Goal: Register for event/course

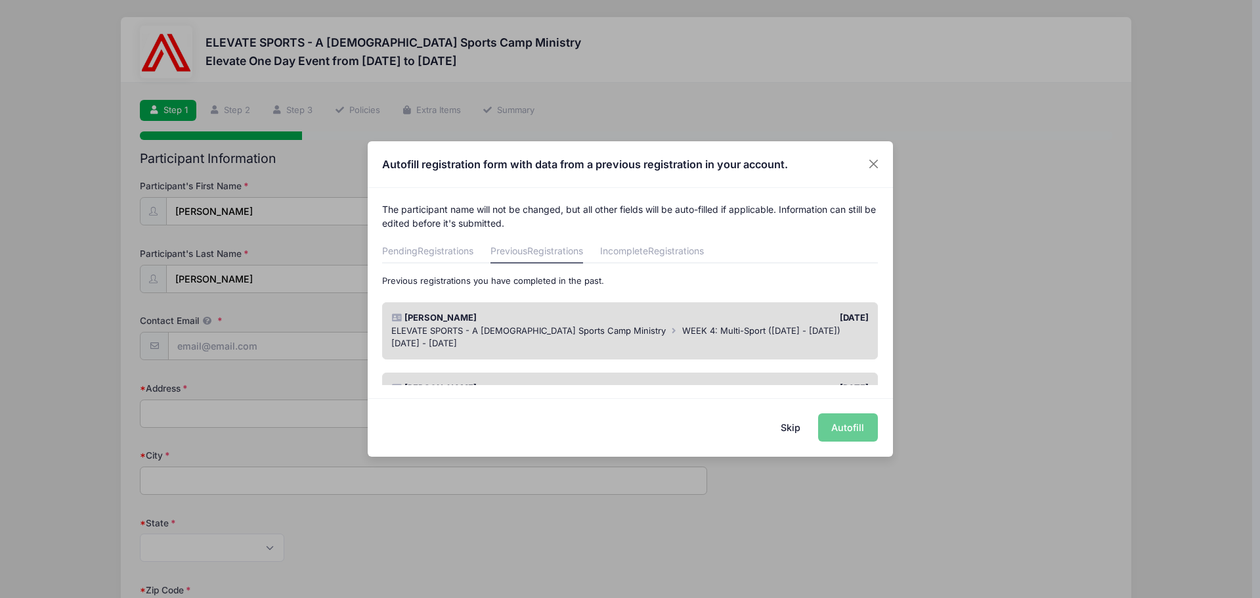
click at [845, 438] on div "Skip Autofill" at bounding box center [630, 427] width 525 height 58
click at [854, 420] on div "Skip Autofill" at bounding box center [630, 427] width 525 height 58
click at [682, 325] on span "WEEK 4: Multi-Sport ([DATE] - [DATE])" at bounding box center [761, 330] width 158 height 11
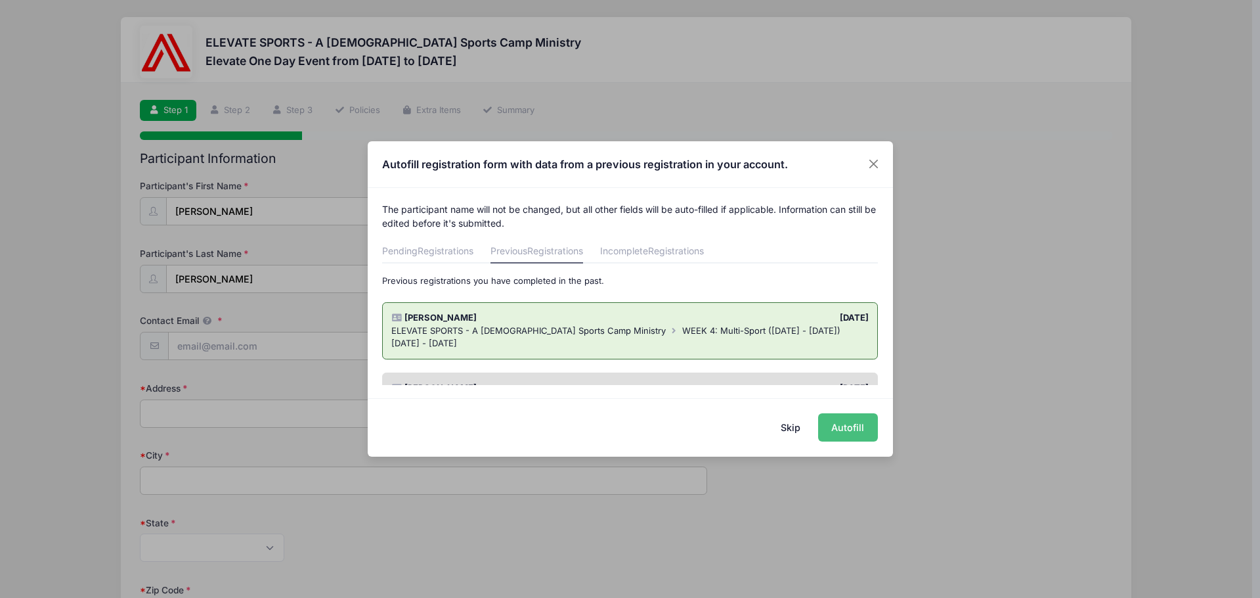
click at [852, 431] on button "Autofill" at bounding box center [848, 427] width 60 height 28
type input "[EMAIL_ADDRESS][DOMAIN_NAME]"
type input "[STREET_ADDRESS]"
type input "Clovis"
select select "CA"
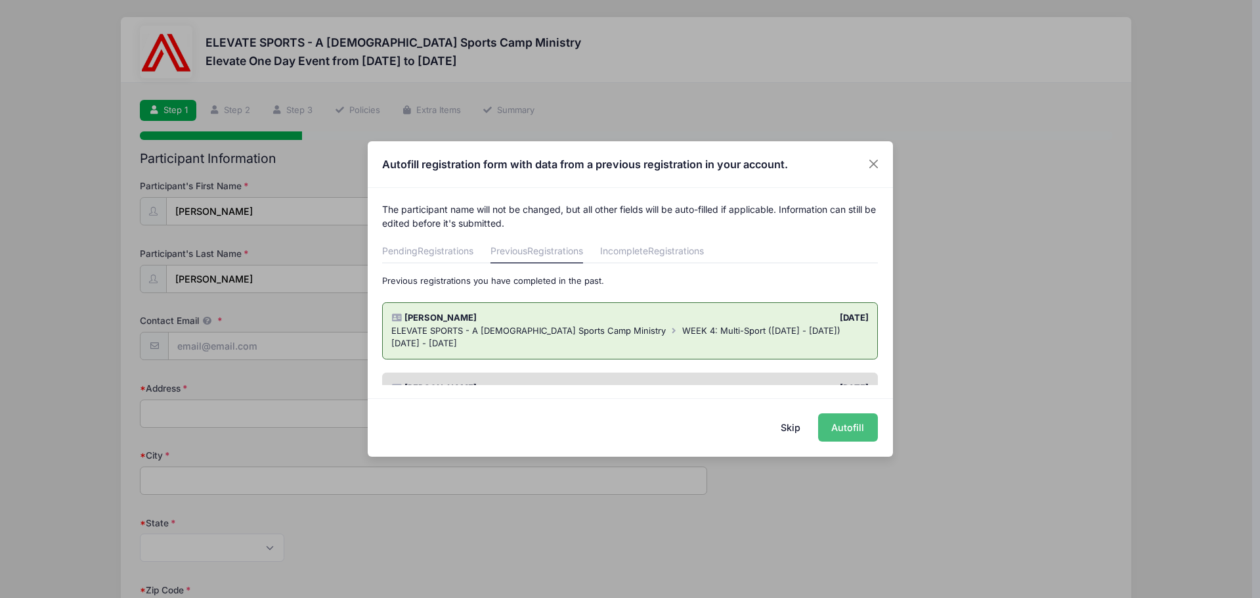
type input "93619"
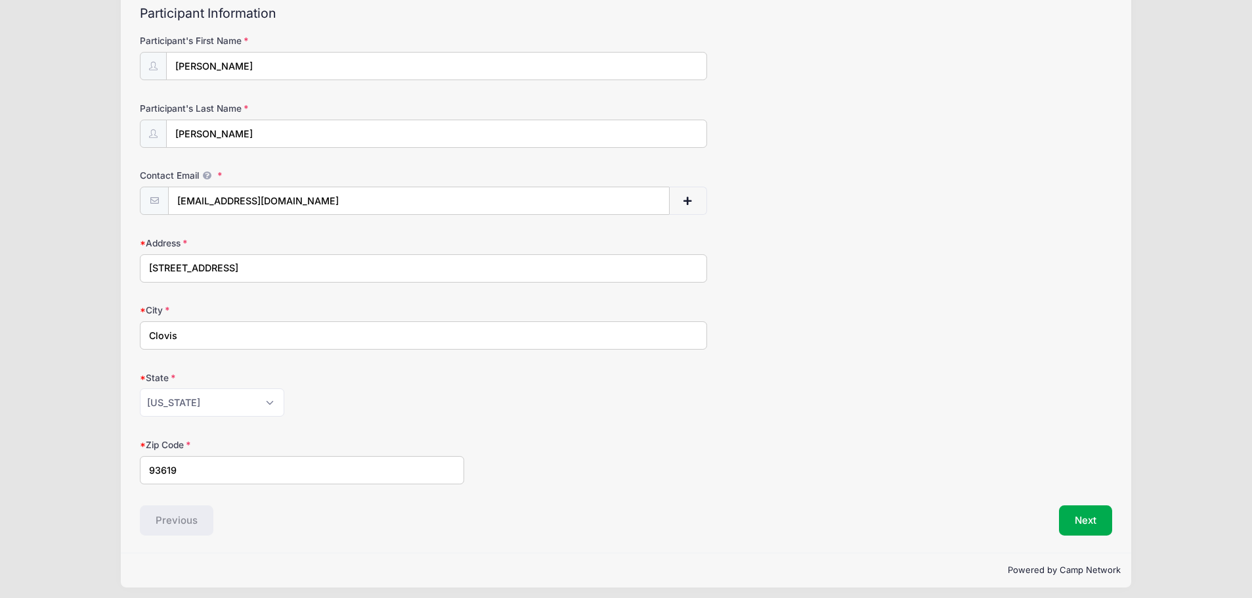
scroll to position [152, 0]
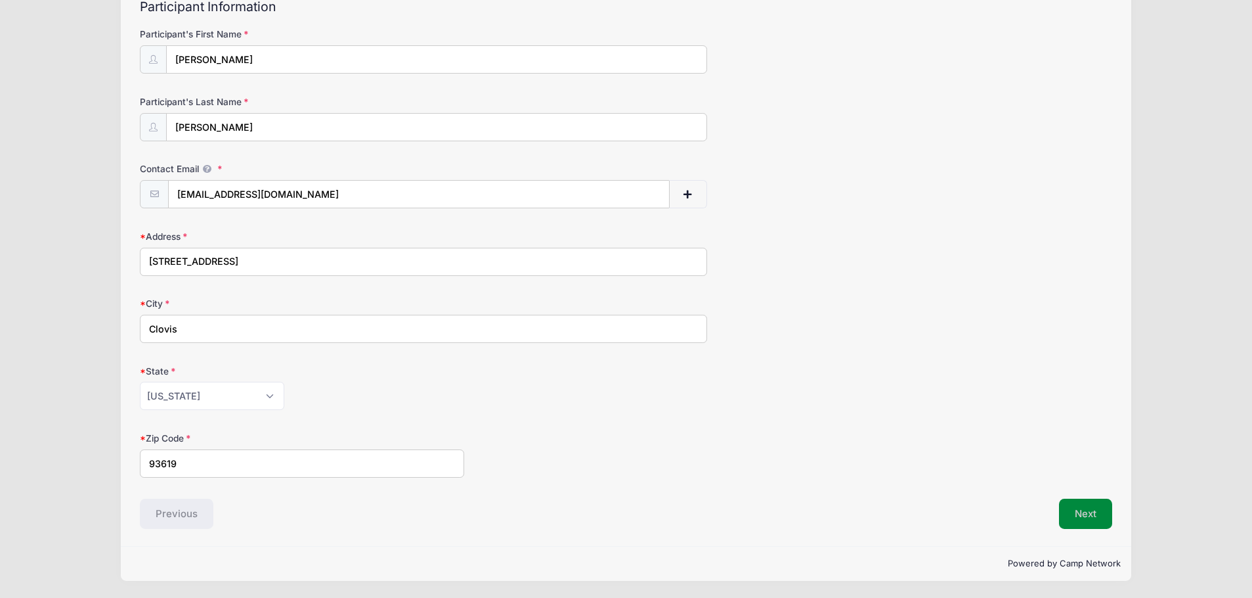
click at [1093, 525] on button "Next" at bounding box center [1085, 513] width 53 height 30
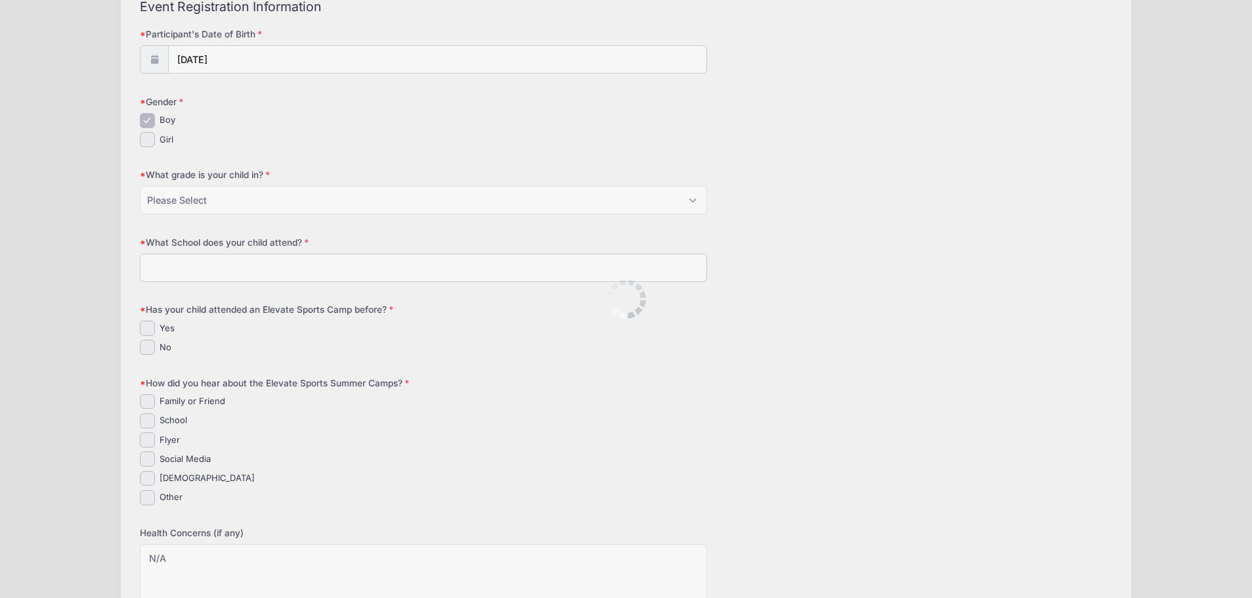
scroll to position [0, 0]
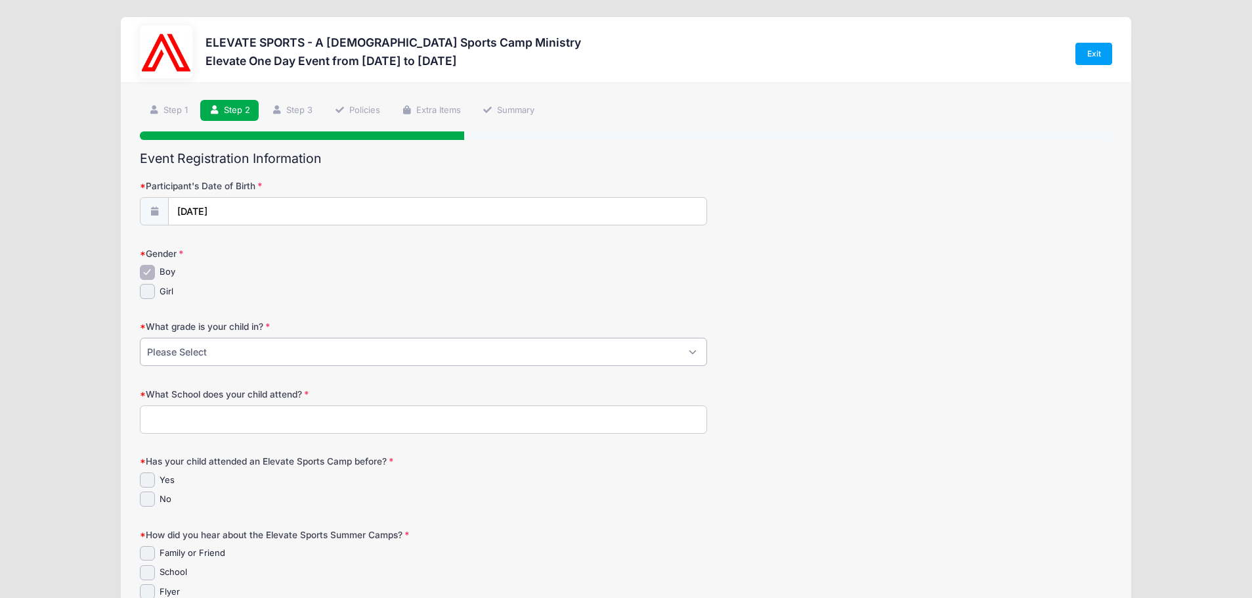
select select "4th"
click at [140, 338] on select "Please Select K 1st 2nd 3rd 4th 5th 6th" at bounding box center [423, 352] width 567 height 28
click at [202, 419] on input "What School does your child attend?" at bounding box center [423, 419] width 567 height 28
type input "Fresno [DEMOGRAPHIC_DATA]"
click at [150, 483] on input "Yes" at bounding box center [147, 479] width 15 height 15
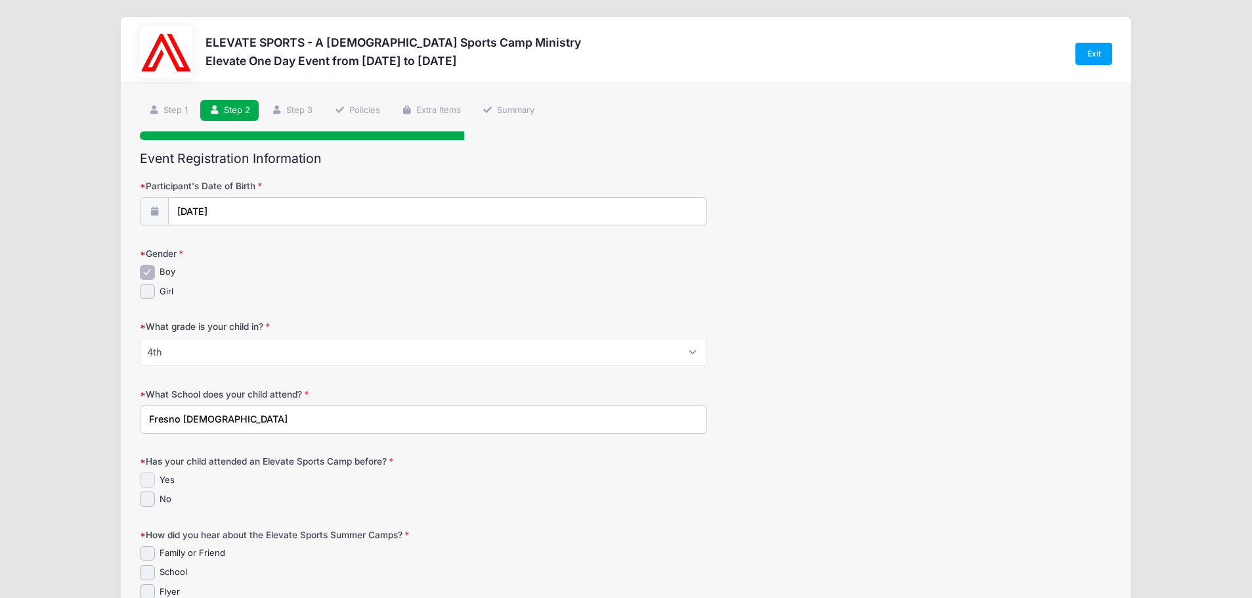
checkbox input "true"
click at [163, 558] on label "Family or Friend" at bounding box center [193, 552] width 66 height 13
click at [155, 558] on input "Family or Friend" at bounding box center [147, 553] width 15 height 15
checkbox input "true"
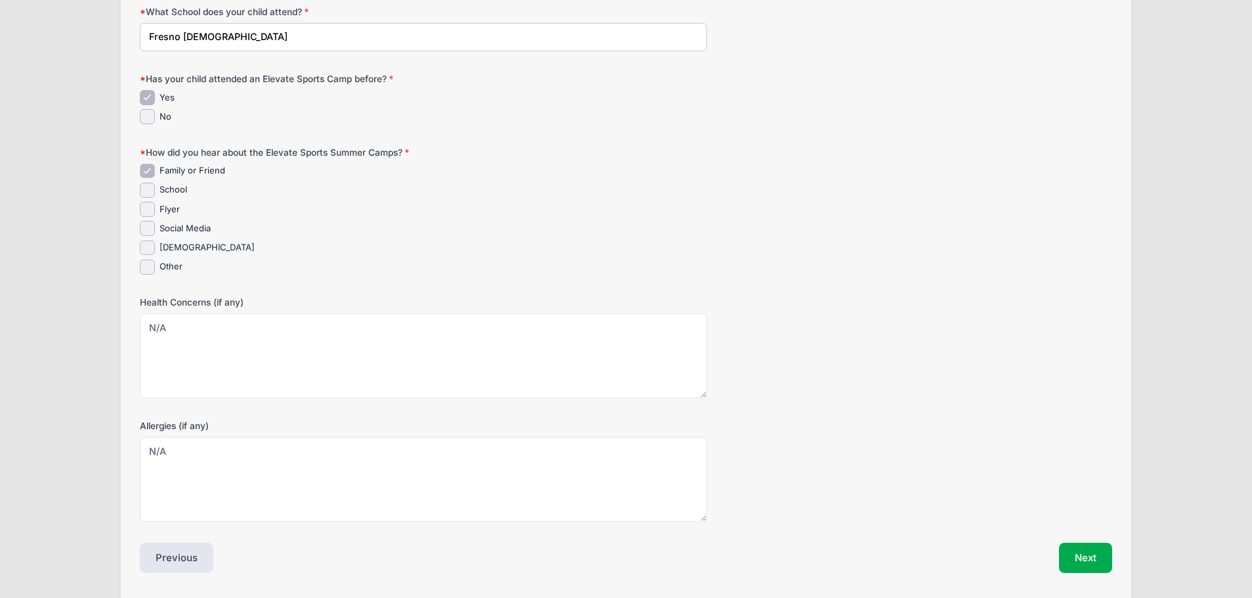
scroll to position [426, 0]
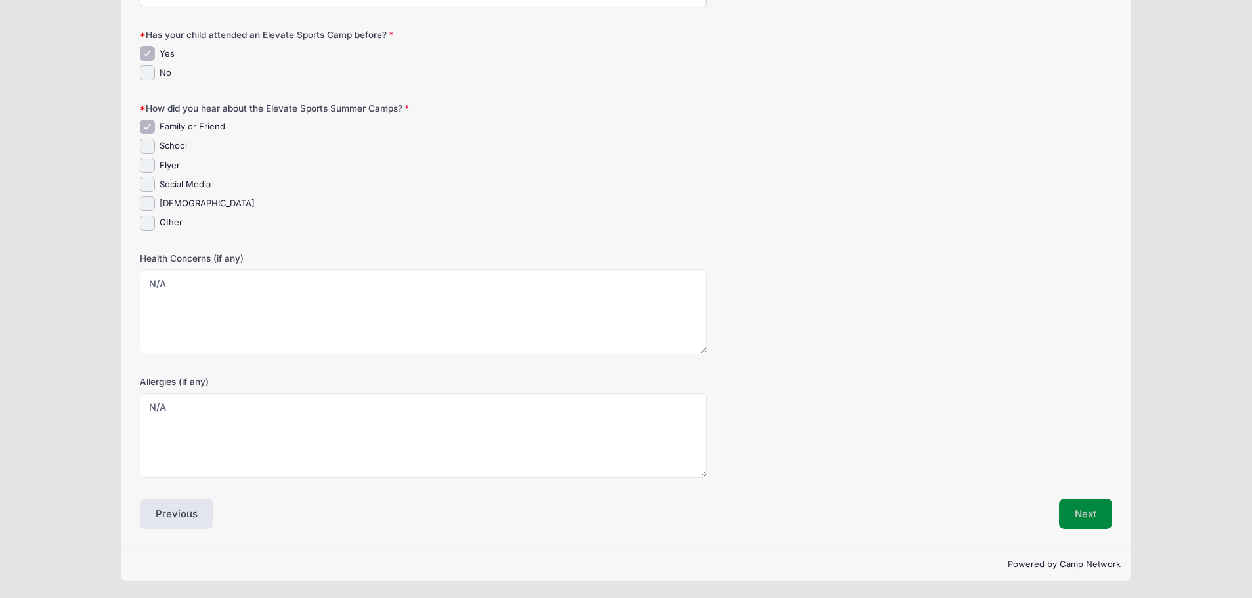
click at [1096, 514] on button "Next" at bounding box center [1085, 513] width 53 height 30
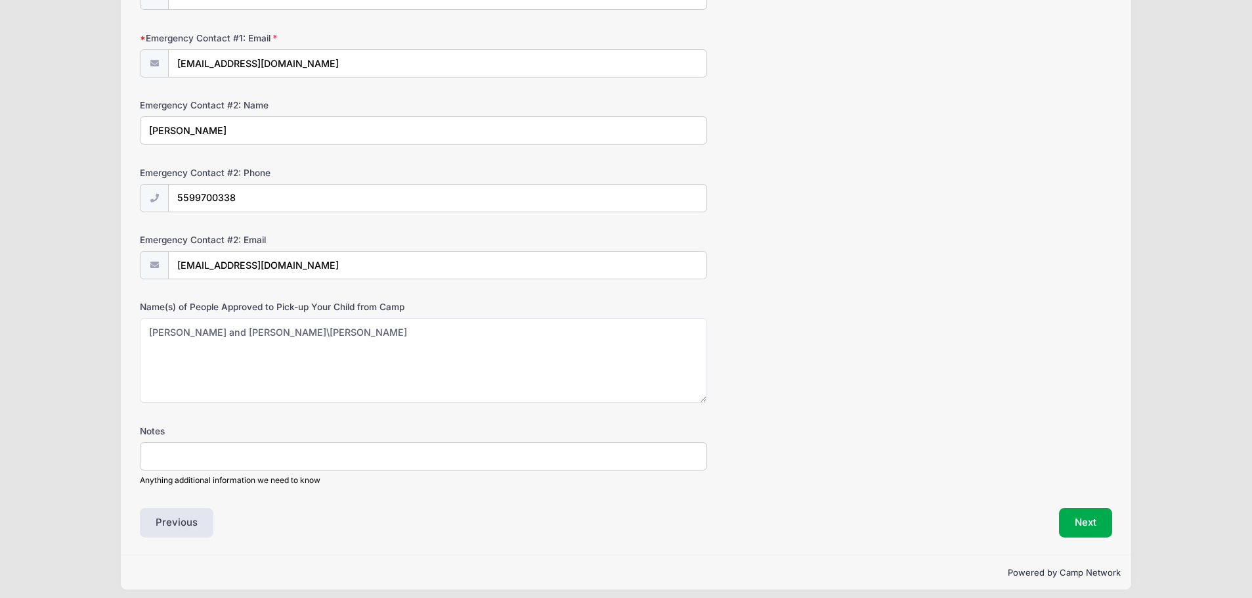
scroll to position [692, 0]
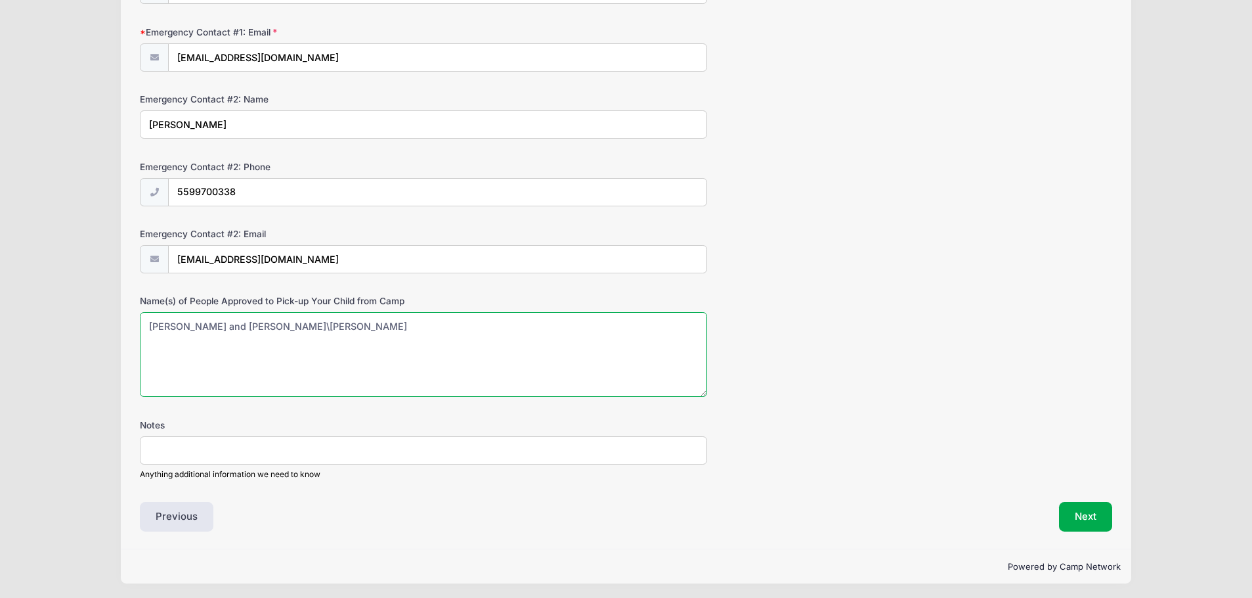
click at [286, 325] on textarea "[PERSON_NAME] and [PERSON_NAME]\[PERSON_NAME]" at bounding box center [423, 354] width 567 height 85
drag, startPoint x: 275, startPoint y: 323, endPoint x: 430, endPoint y: 333, distance: 155.3
click at [430, 333] on textarea "[PERSON_NAME] and [PERSON_NAME]\[PERSON_NAME]" at bounding box center [423, 354] width 567 height 85
type textarea "[PERSON_NAME] and [PERSON_NAME]"
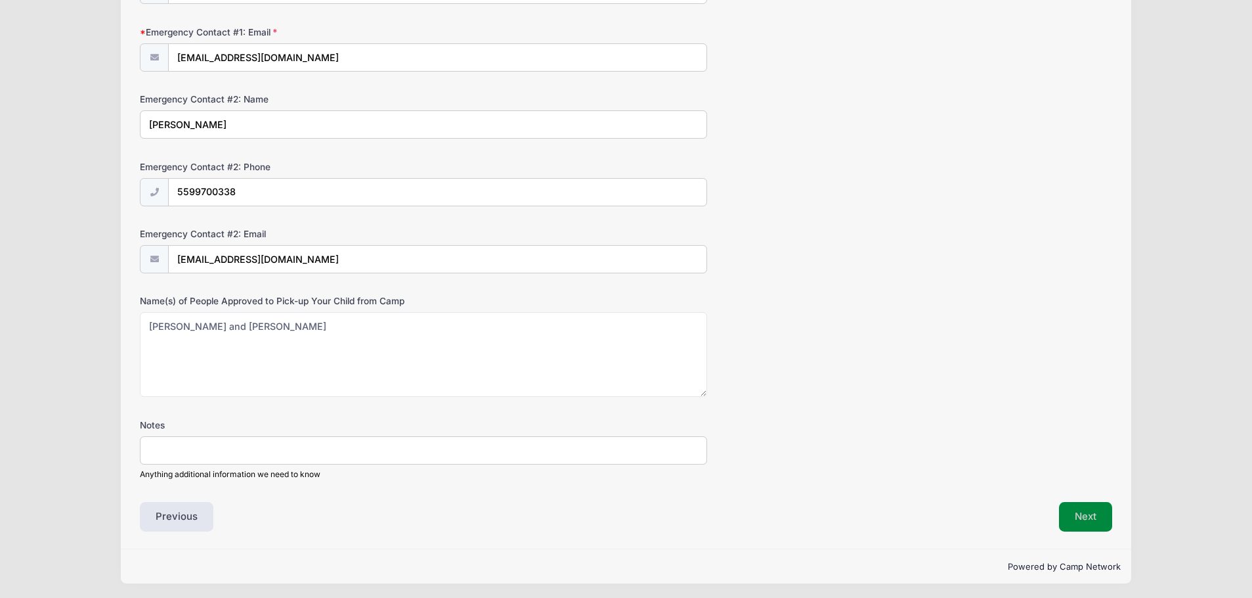
click at [1078, 515] on button "Next" at bounding box center [1085, 517] width 53 height 30
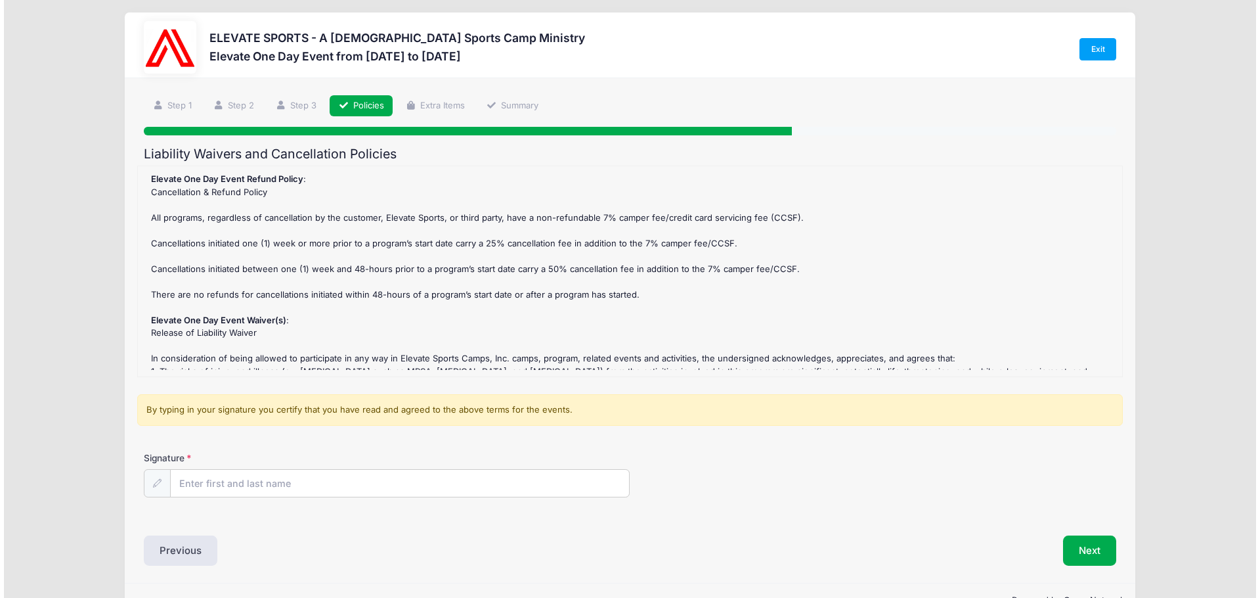
scroll to position [0, 0]
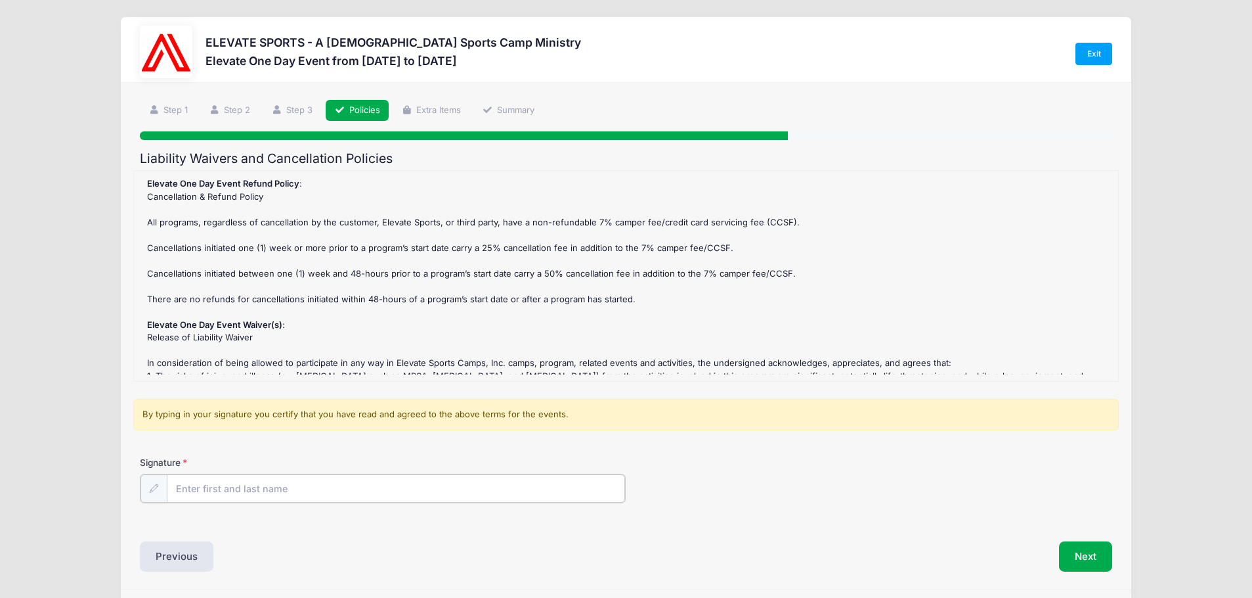
click at [420, 498] on input "Signature" at bounding box center [396, 488] width 458 height 28
click at [420, 495] on input "Signature" at bounding box center [396, 488] width 458 height 28
type input "[PERSON_NAME]"
click at [1082, 550] on button "Next" at bounding box center [1085, 555] width 53 height 30
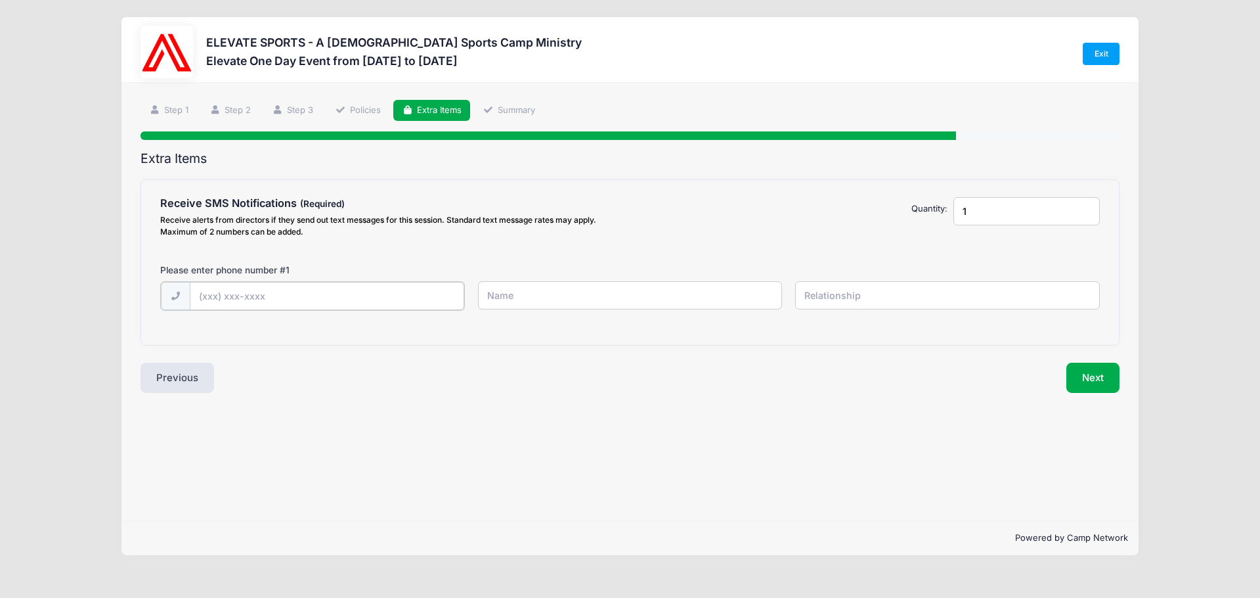
click at [0, 0] on input "text" at bounding box center [0, 0] width 0 height 0
type input "[PHONE_NUMBER]"
click at [0, 0] on input "text" at bounding box center [0, 0] width 0 height 0
type input "LB"
type input "G"
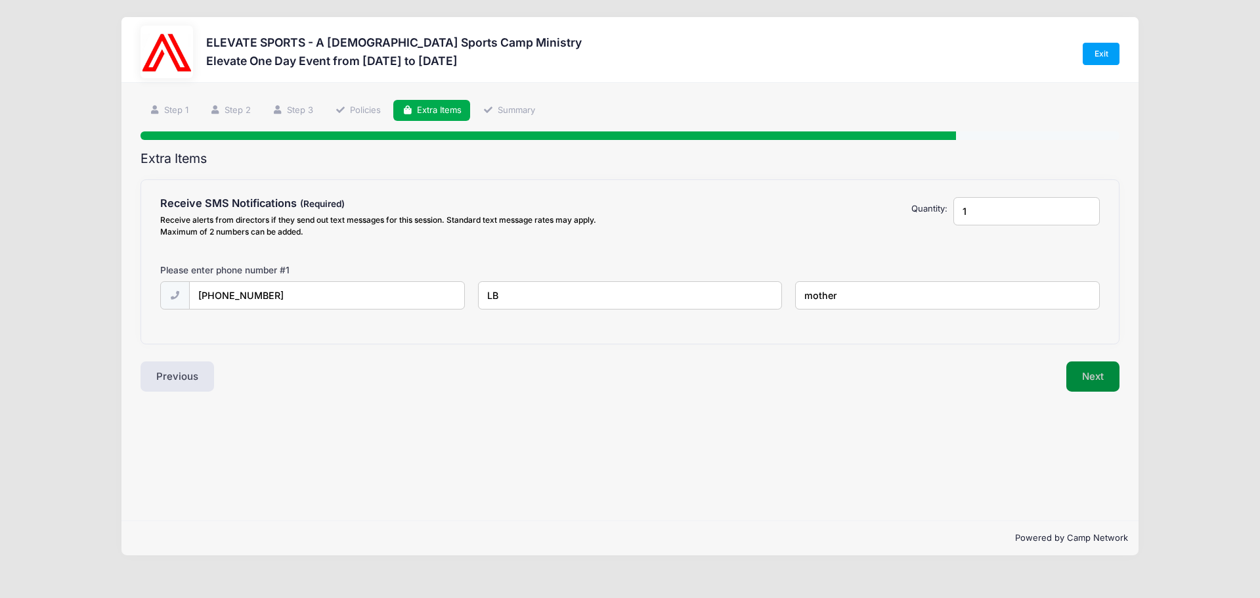
type input "mother"
click at [1106, 377] on button "Next" at bounding box center [1092, 376] width 53 height 30
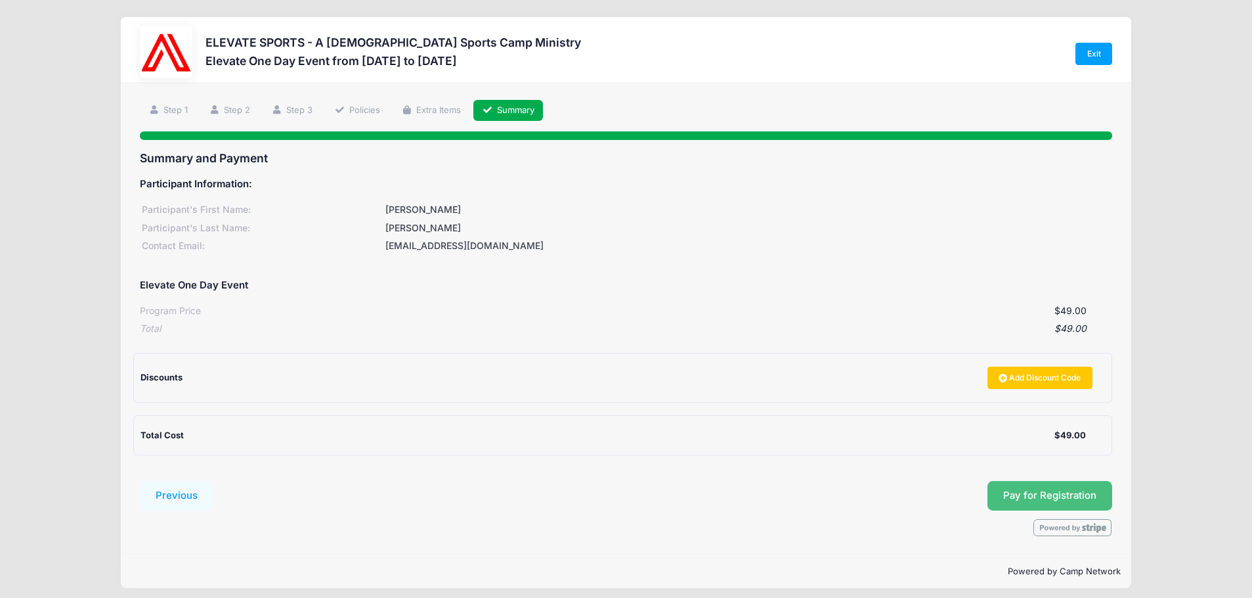
click at [1056, 510] on button "Pay for Registration" at bounding box center [1050, 496] width 125 height 30
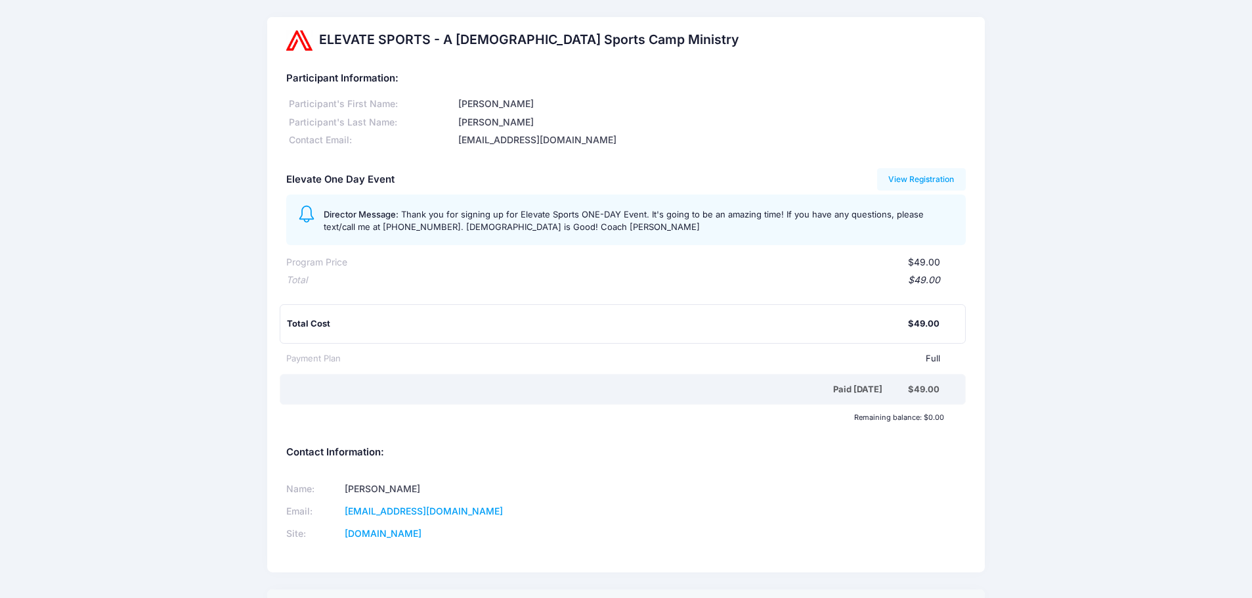
click at [1118, 269] on div "ELEVATE SPORTS - A Christian Sports Camp Ministry Participant Information: Part…" at bounding box center [626, 380] width 1252 height 727
